Goal: Check status: Check status

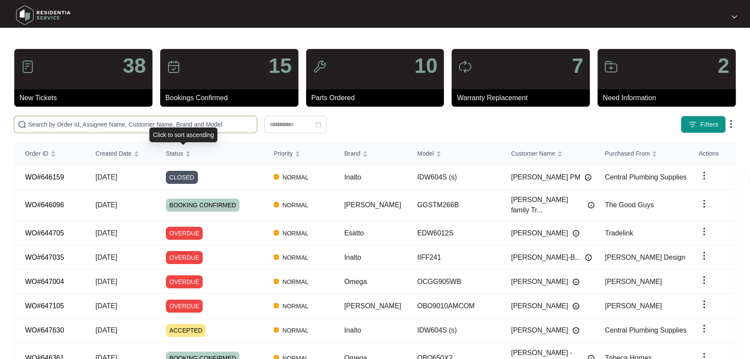
click at [213, 125] on input "text" at bounding box center [140, 125] width 225 height 10
paste input "644705"
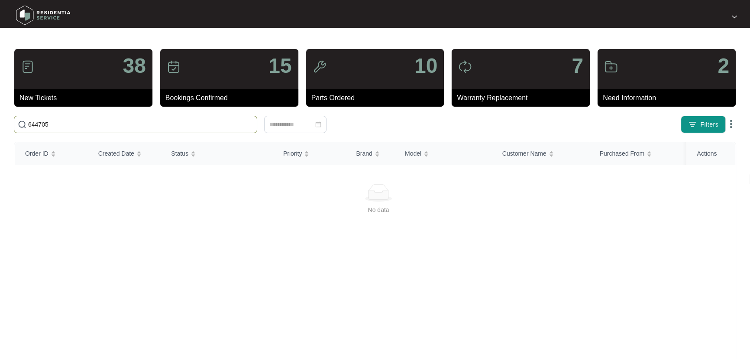
drag, startPoint x: 40, startPoint y: 123, endPoint x: 16, endPoint y: 123, distance: 23.8
click at [17, 123] on span "644705" at bounding box center [135, 124] width 243 height 17
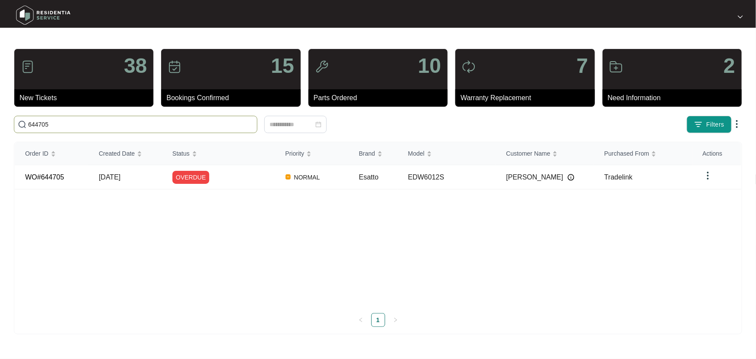
click at [86, 123] on input "644705" at bounding box center [140, 125] width 225 height 10
type input "644705"
click at [245, 175] on div "OVERDUE" at bounding box center [223, 177] width 103 height 13
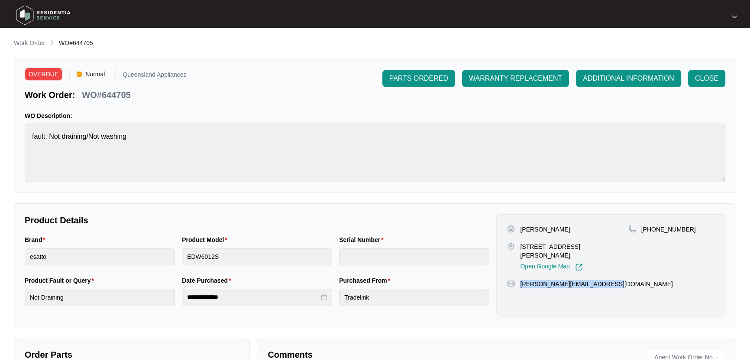
drag, startPoint x: 615, startPoint y: 275, endPoint x: 525, endPoint y: 275, distance: 89.7
click at [521, 279] on div "[PERSON_NAME][EMAIL_ADDRESS][DOMAIN_NAME]" at bounding box center [610, 283] width 207 height 9
copy p "[PERSON_NAME][EMAIL_ADDRESS][DOMAIN_NAME]"
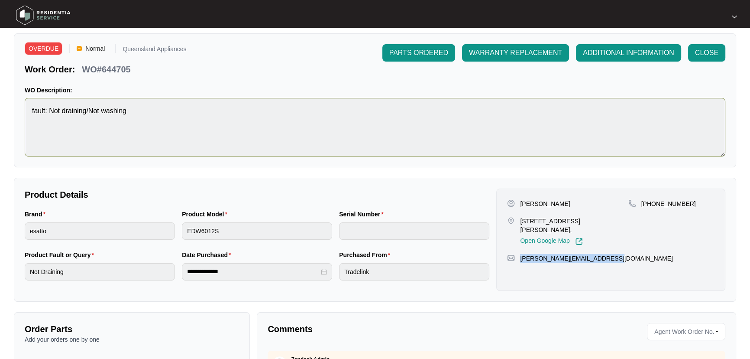
scroll to position [39, 0]
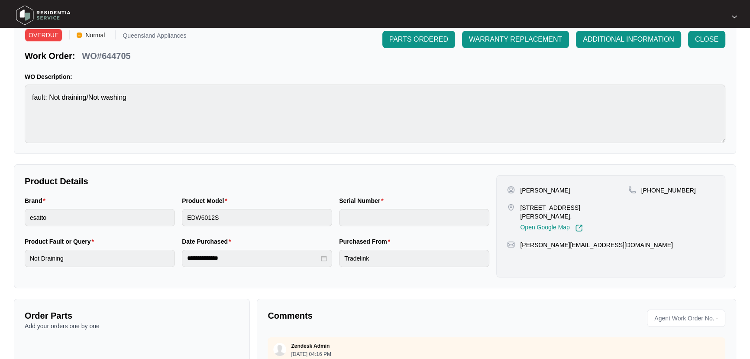
click at [533, 188] on p "[PERSON_NAME]" at bounding box center [545, 190] width 50 height 9
copy p "[PERSON_NAME]"
drag, startPoint x: 606, startPoint y: 234, endPoint x: 520, endPoint y: 236, distance: 86.2
click at [520, 240] on div "[PERSON_NAME][EMAIL_ADDRESS][DOMAIN_NAME]" at bounding box center [610, 244] width 207 height 9
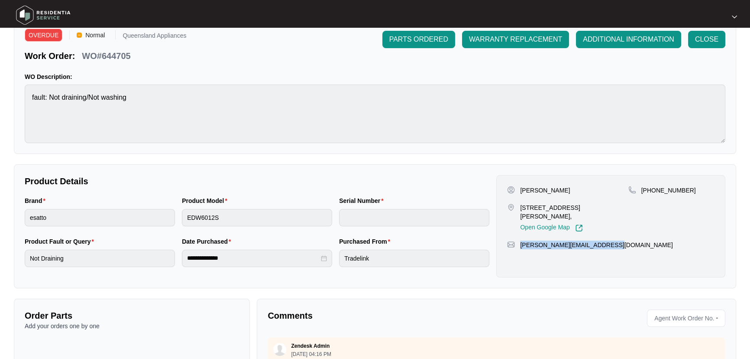
copy p "[PERSON_NAME][EMAIL_ADDRESS][DOMAIN_NAME]"
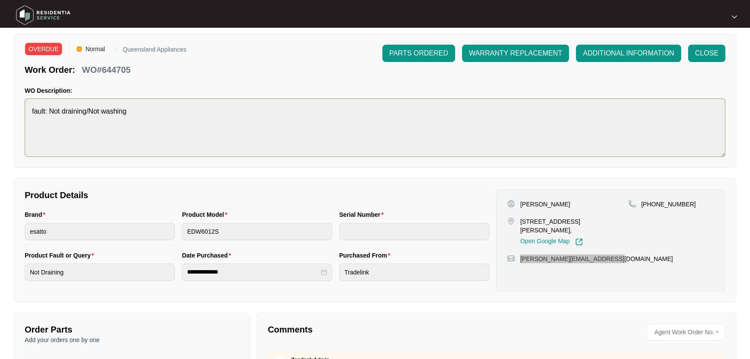
scroll to position [0, 0]
